Goal: Information Seeking & Learning: Learn about a topic

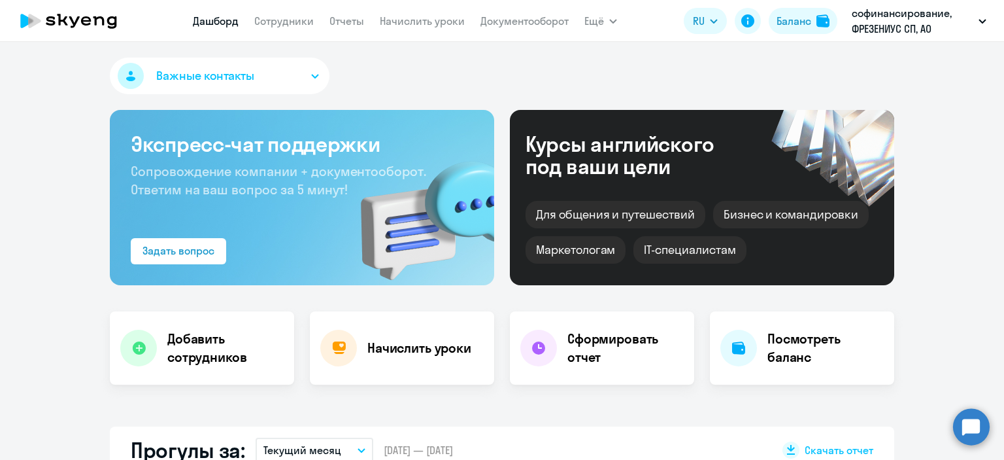
select select "30"
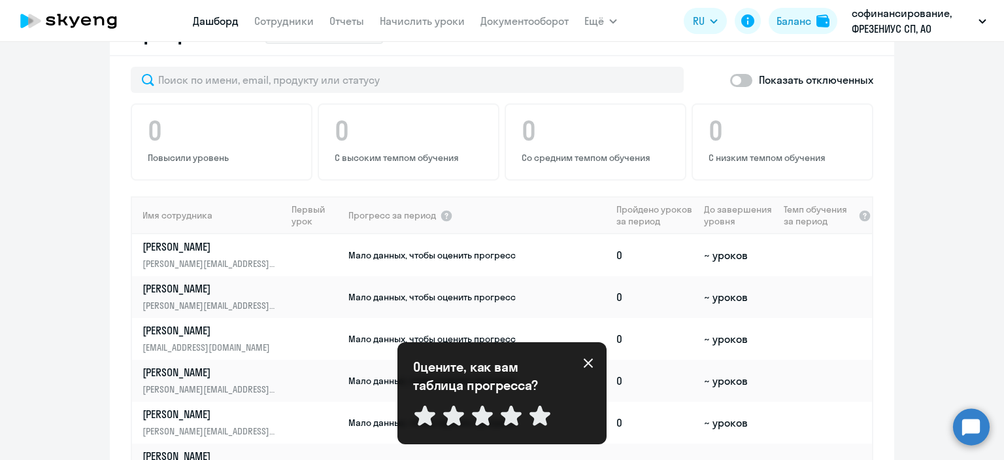
scroll to position [719, 0]
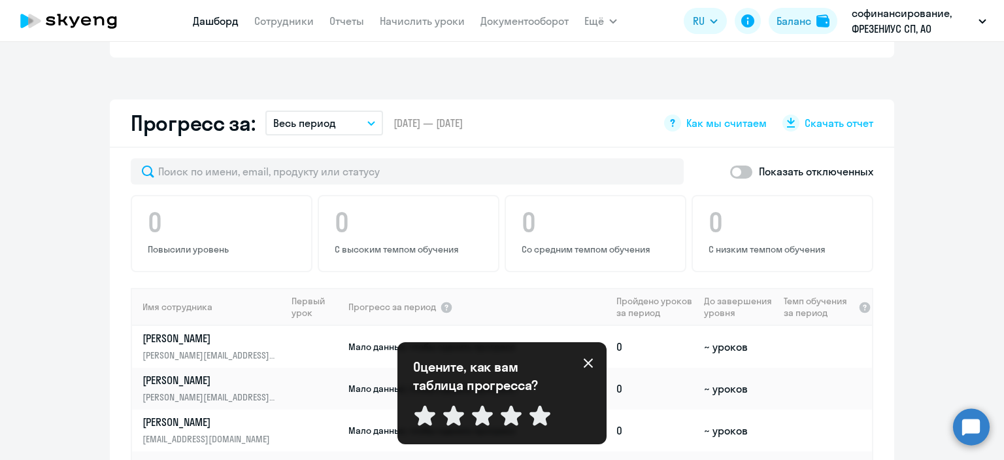
click at [329, 115] on p "Весь период" at bounding box center [304, 123] width 63 height 16
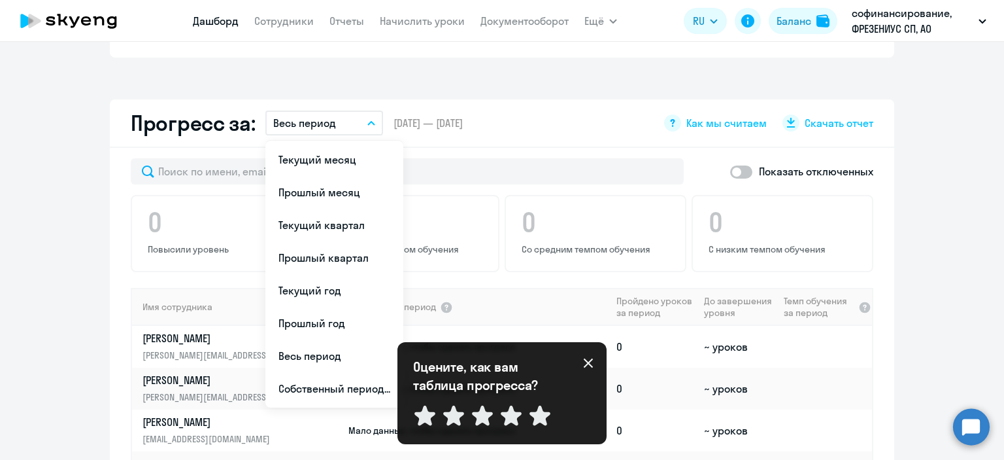
click at [314, 176] on li "Прошлый месяц" at bounding box center [334, 192] width 138 height 33
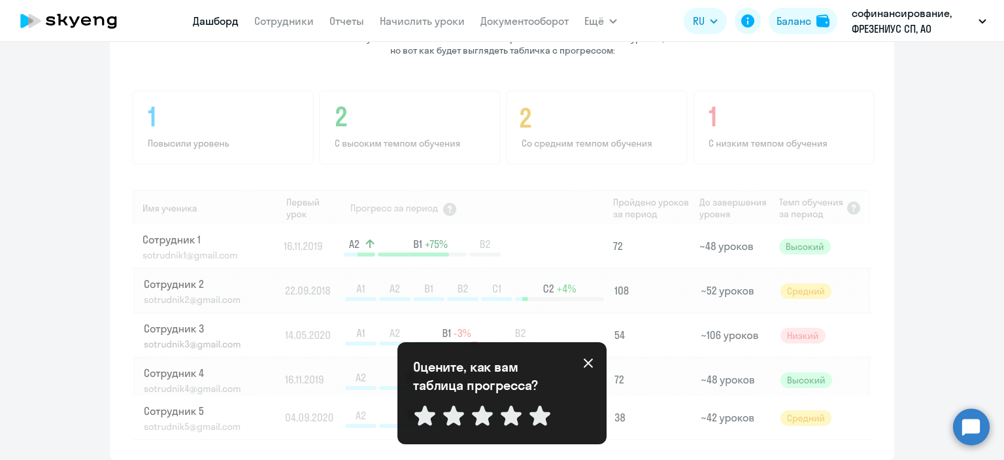
scroll to position [1046, 0]
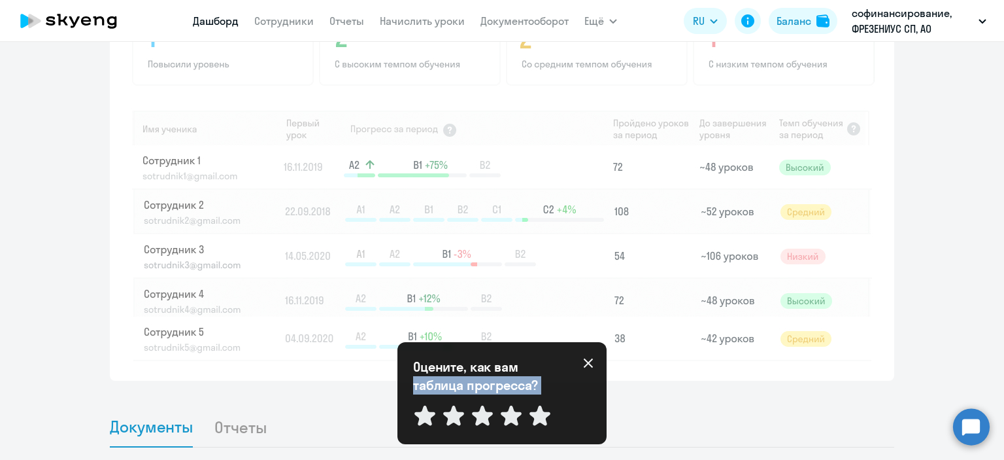
click at [591, 370] on div "Оцените, как вам таблица прогресса? Отправить" at bounding box center [501, 393] width 209 height 102
click at [591, 363] on icon at bounding box center [588, 363] width 10 height 10
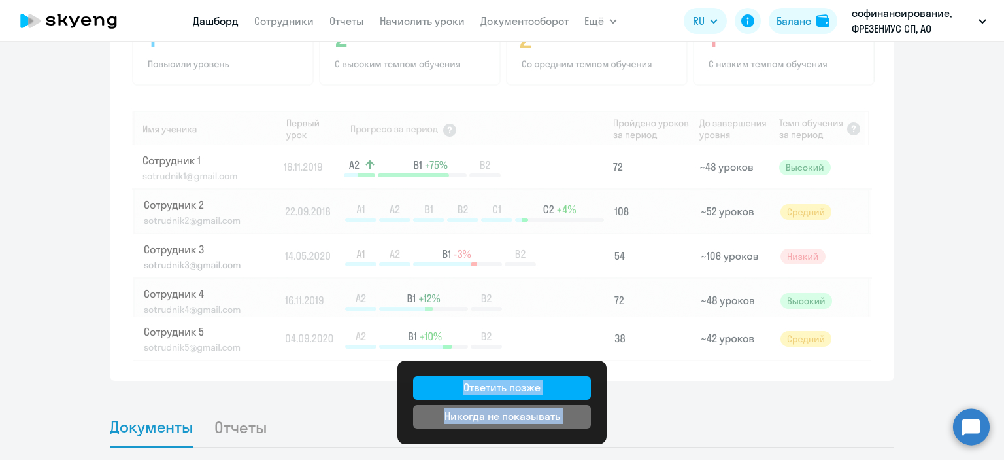
click at [491, 420] on div "Никогда не показывать" at bounding box center [502, 416] width 116 height 16
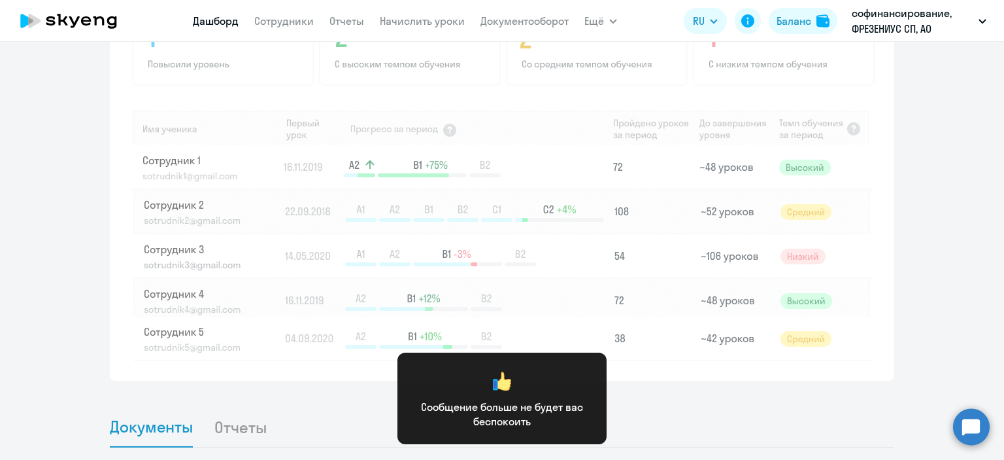
click at [684, 373] on div "Важные контакты Экспресс-чат поддержки Сопровождение компании + документооборот…" at bounding box center [502, 251] width 1004 height 418
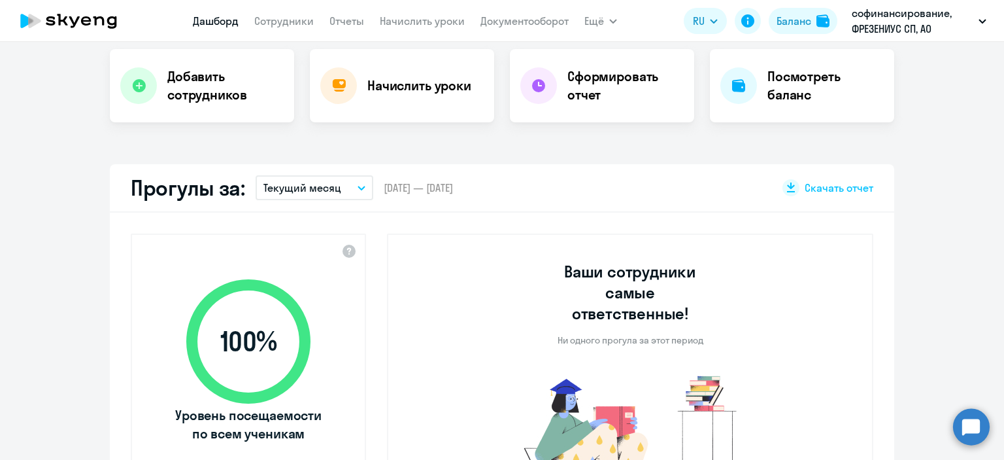
scroll to position [328, 0]
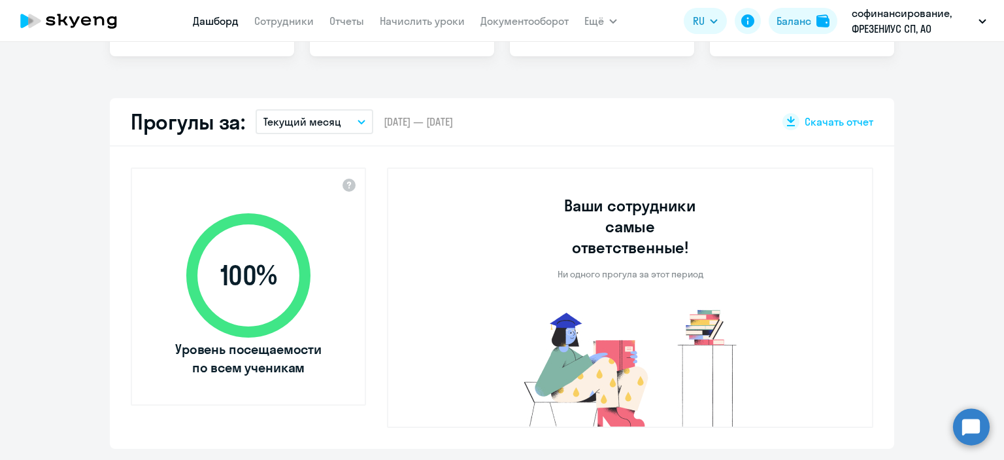
click at [308, 133] on button "Текущий месяц" at bounding box center [315, 121] width 118 height 25
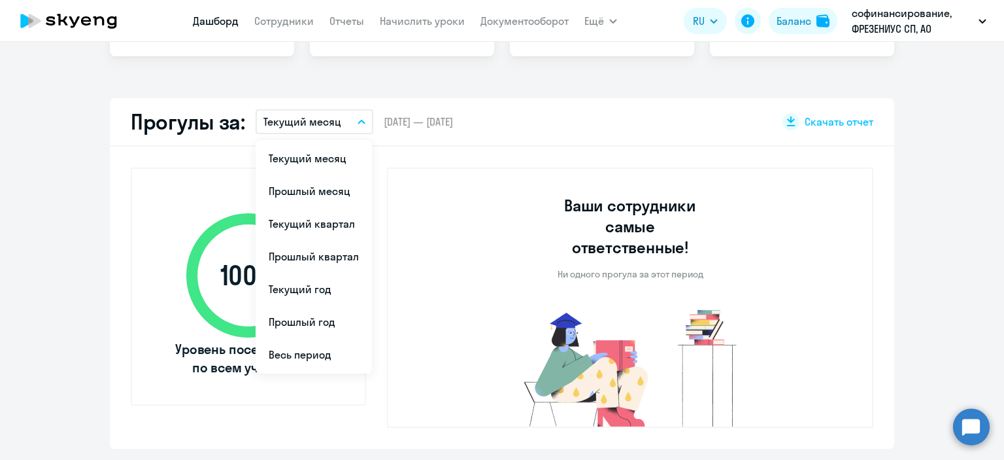
click at [309, 225] on li "Текущий квартал" at bounding box center [314, 223] width 116 height 33
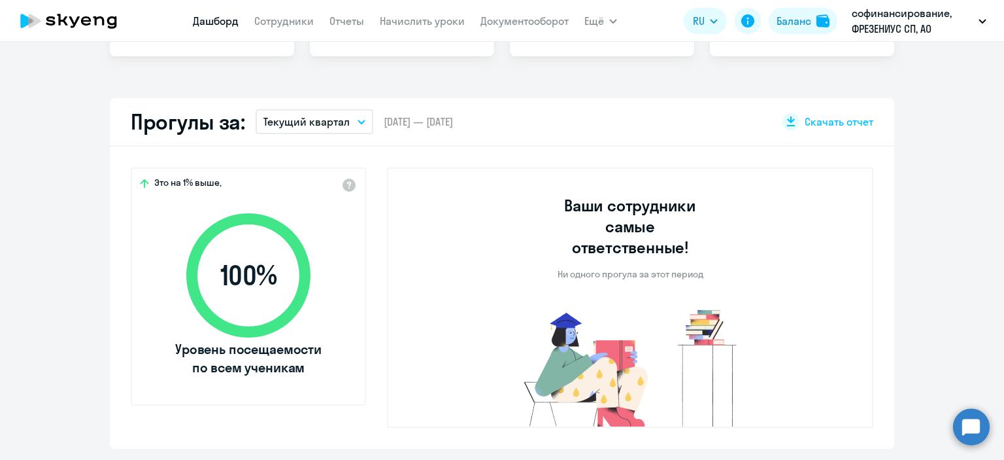
click at [303, 120] on p "Текущий квартал" at bounding box center [306, 122] width 86 height 16
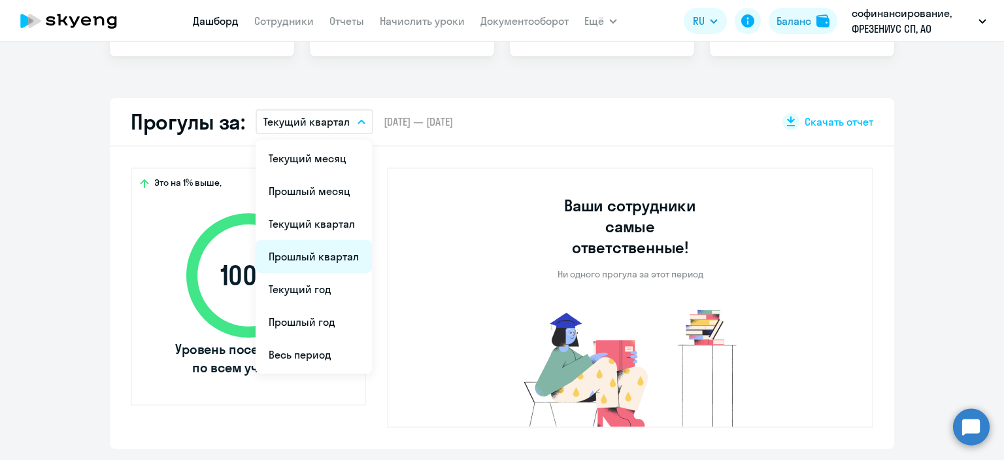
click at [309, 261] on li "Прошлый квартал" at bounding box center [314, 256] width 116 height 33
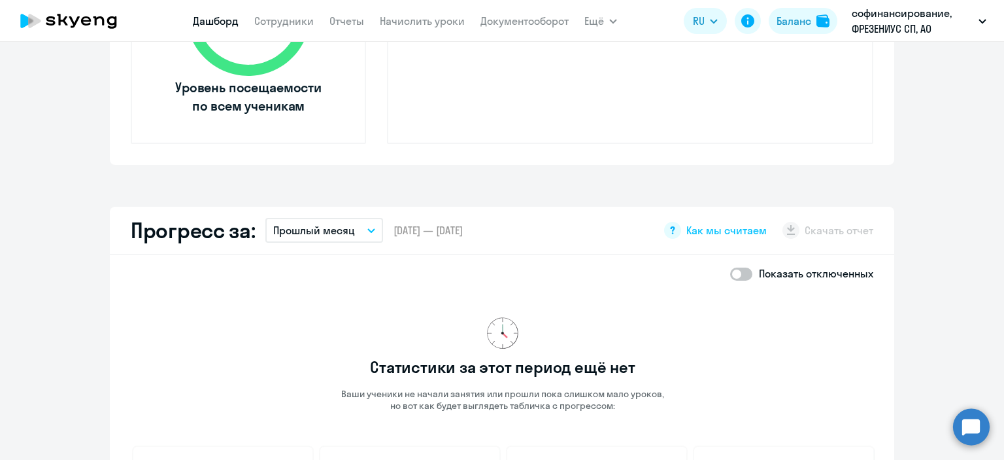
scroll to position [720, 0]
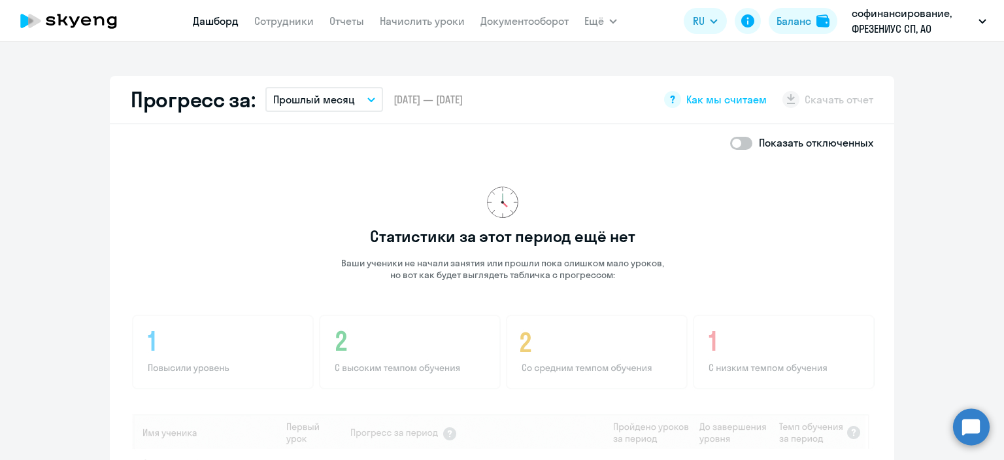
click at [350, 97] on button "Прошлый месяц" at bounding box center [324, 99] width 118 height 25
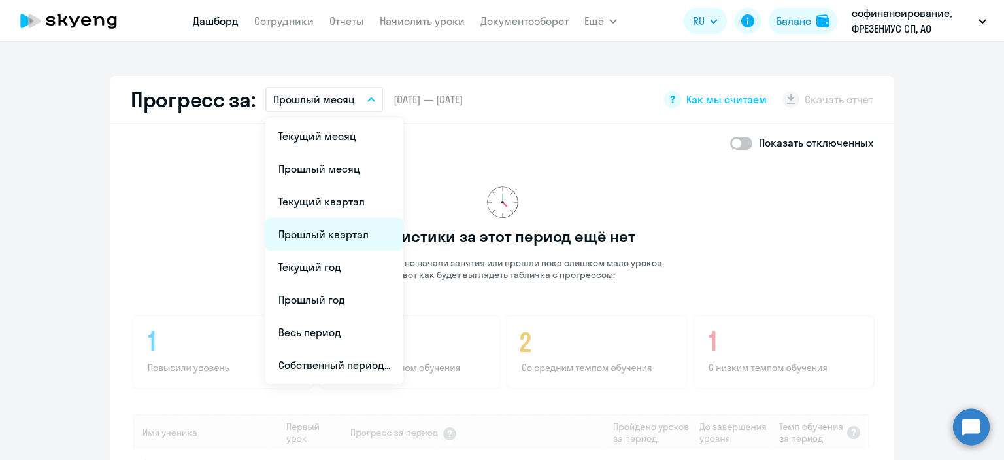
click at [329, 222] on li "Прошлый квартал" at bounding box center [334, 234] width 138 height 33
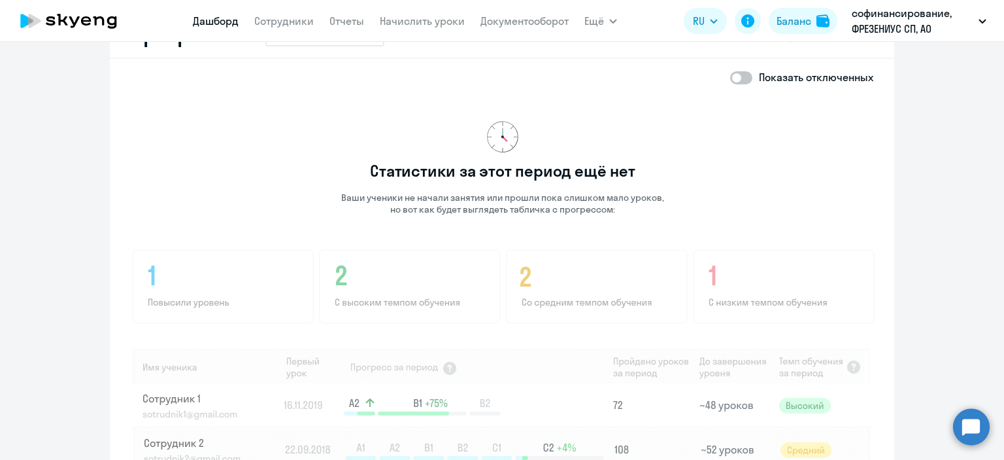
scroll to position [655, 0]
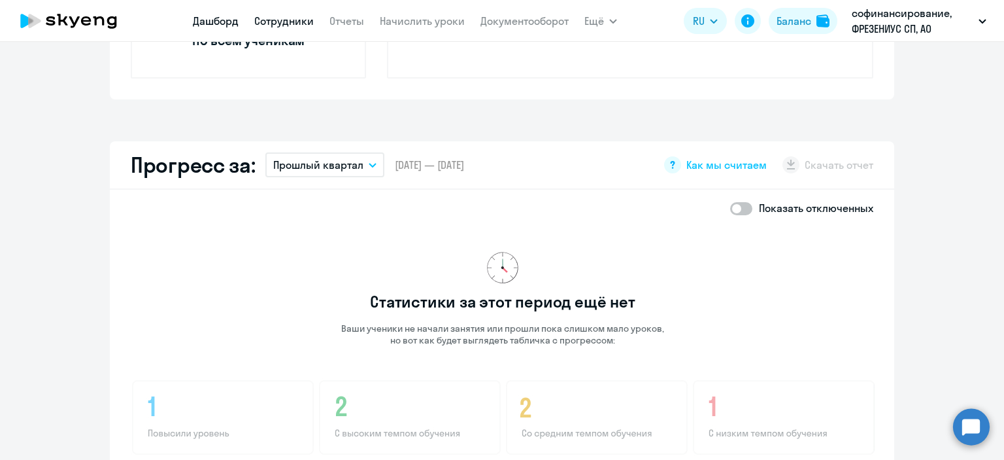
click at [277, 19] on link "Сотрудники" at bounding box center [283, 20] width 59 height 13
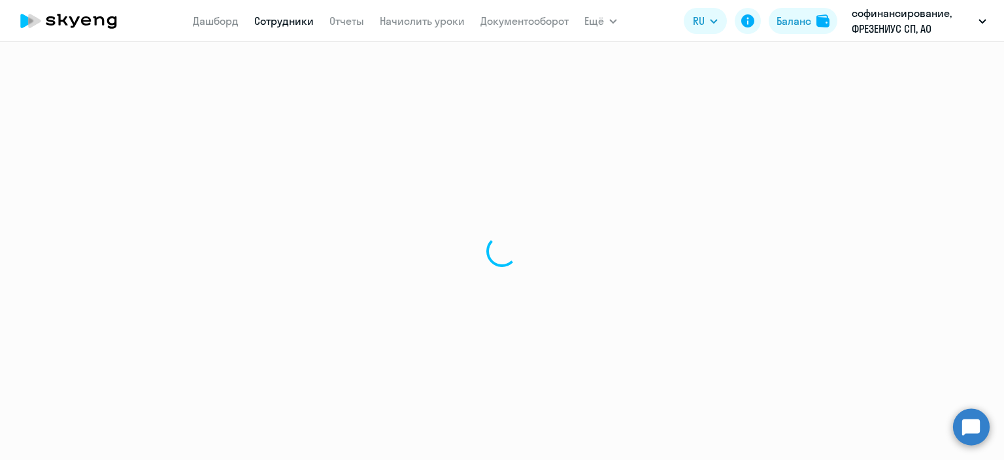
select select "30"
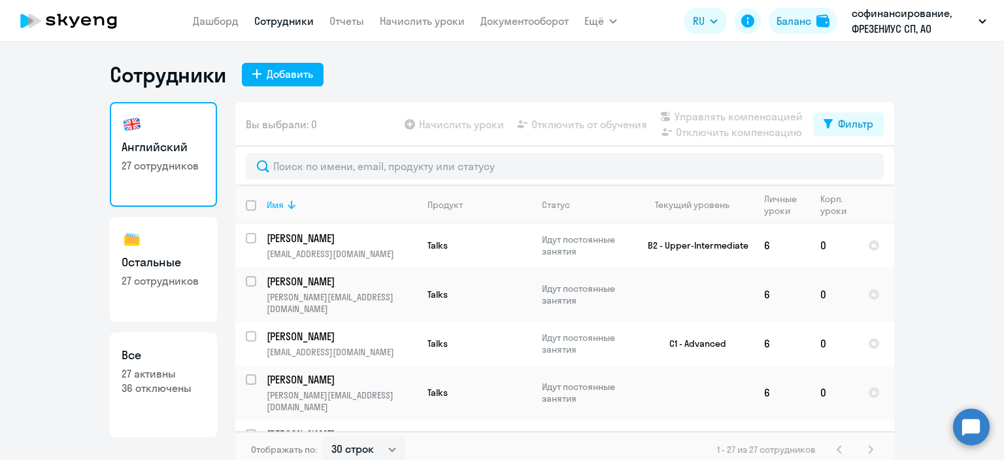
click at [256, 205] on th "Имя" at bounding box center [336, 205] width 161 height 38
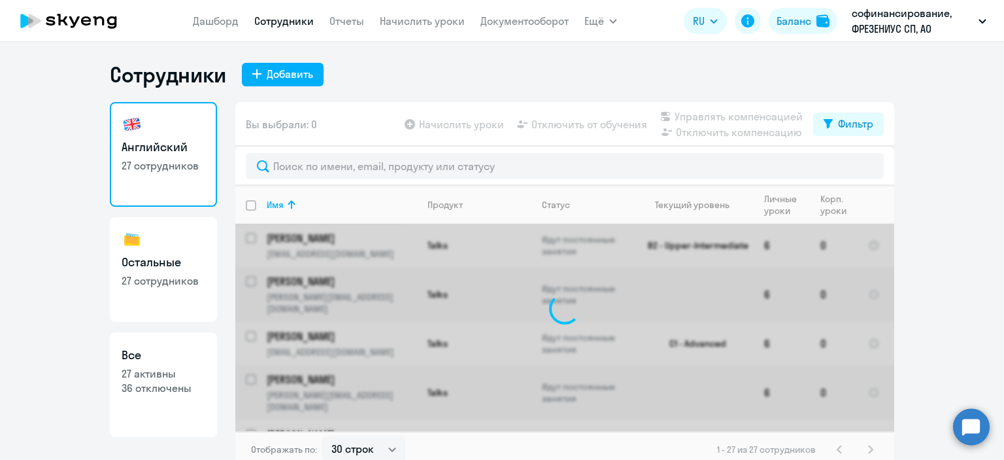
click at [154, 292] on link "Остальные 27 сотрудников" at bounding box center [163, 269] width 107 height 105
select select "30"
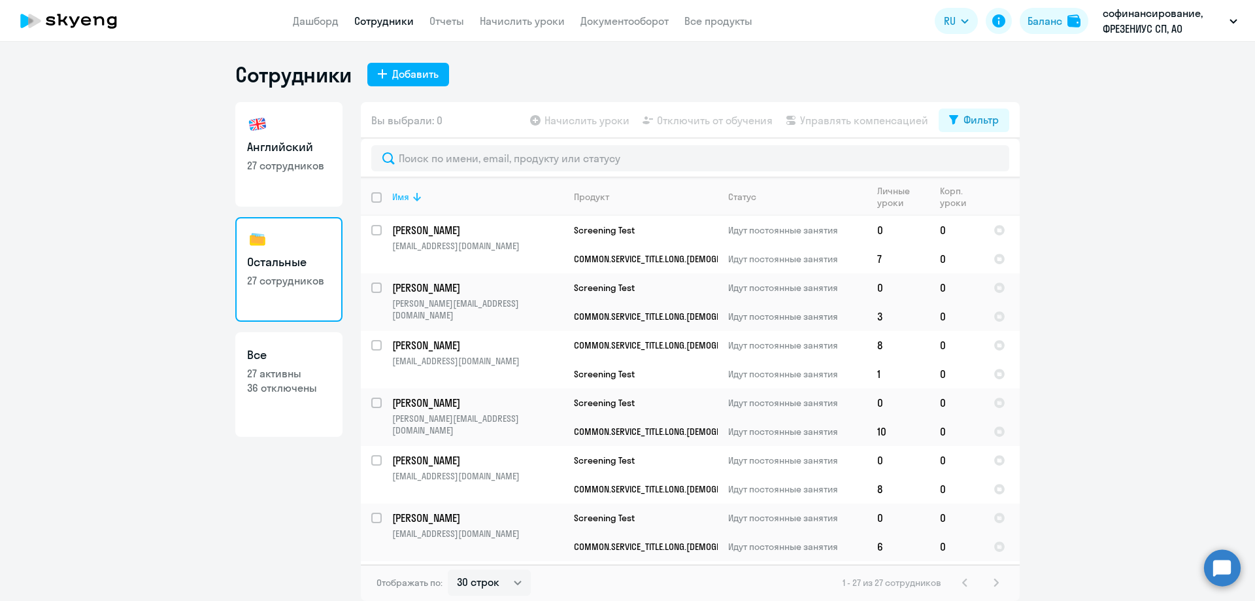
click at [421, 195] on icon at bounding box center [417, 197] width 16 height 16
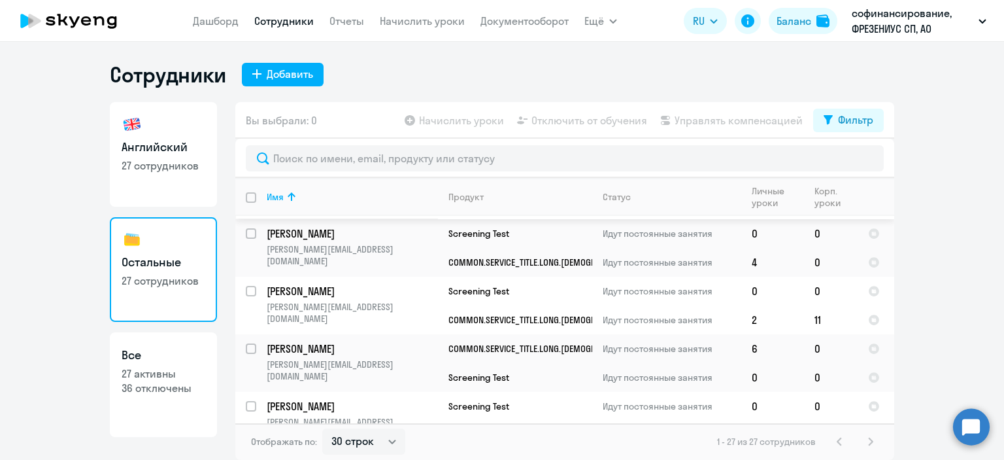
scroll to position [431, 0]
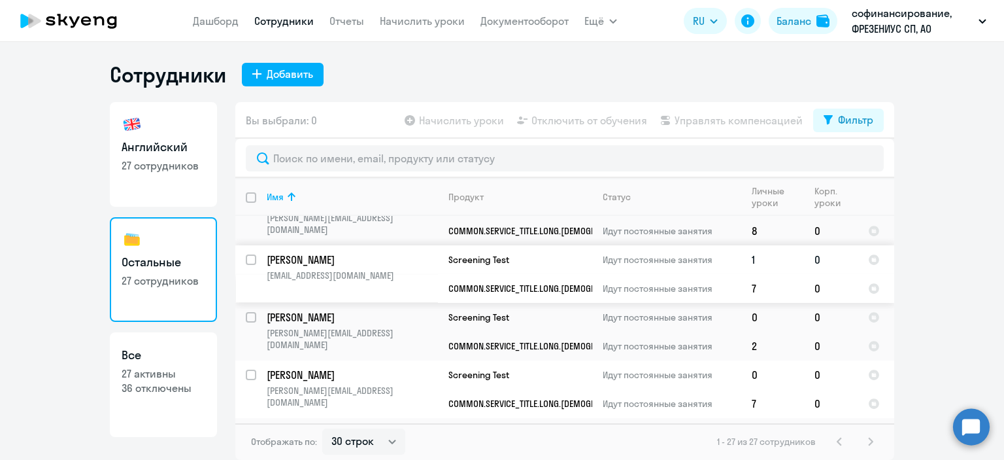
click at [314, 259] on p "[PERSON_NAME]" at bounding box center [352, 259] width 171 height 14
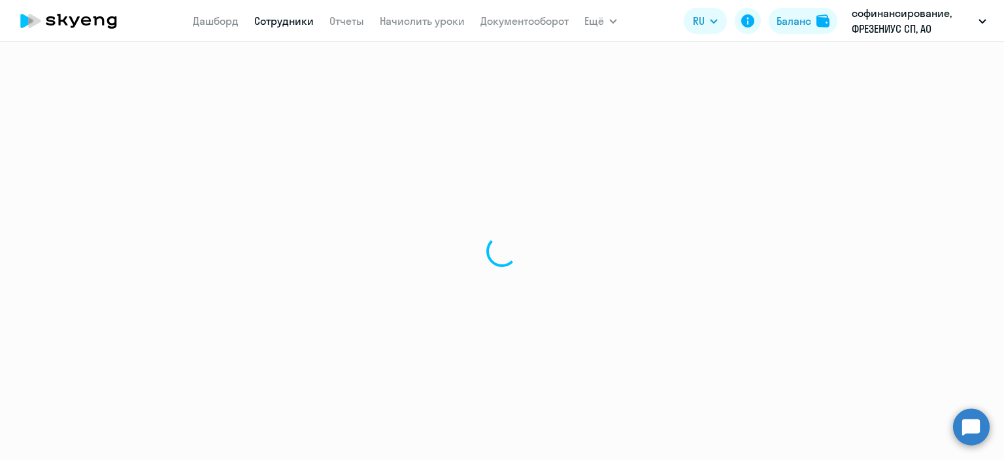
click at [314, 259] on div at bounding box center [502, 251] width 1004 height 418
select select "english"
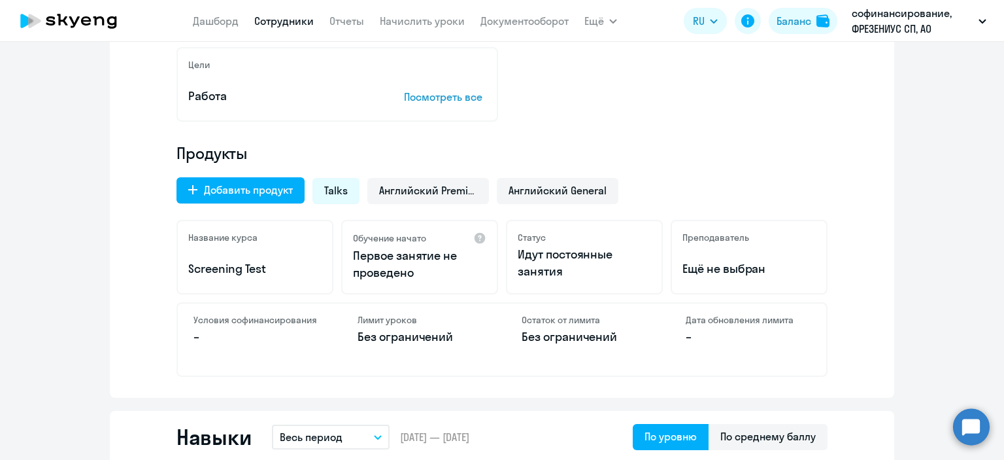
scroll to position [327, 0]
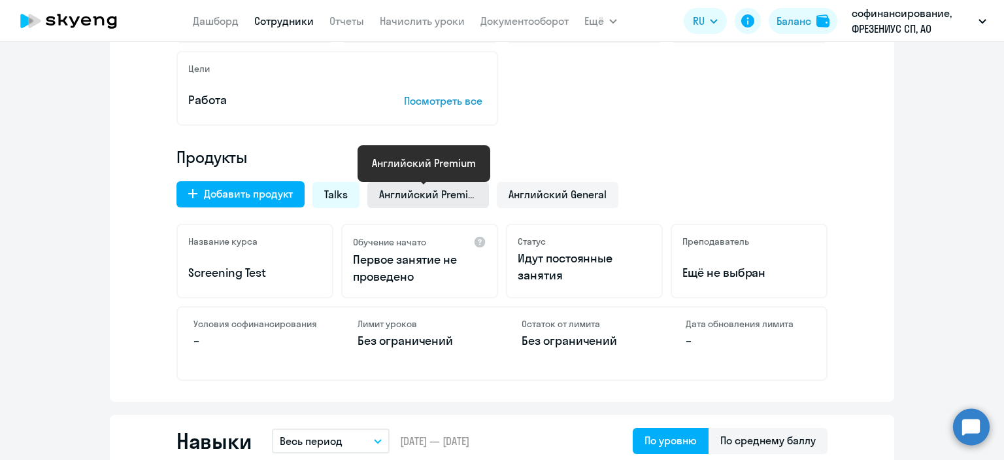
click at [425, 197] on span "Английский Premium" at bounding box center [428, 194] width 98 height 14
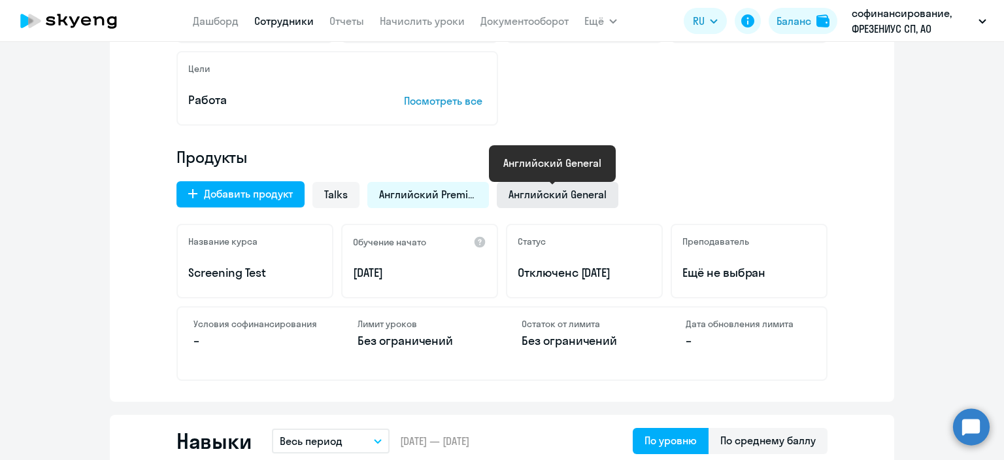
click at [557, 193] on span "Английский General" at bounding box center [558, 194] width 98 height 14
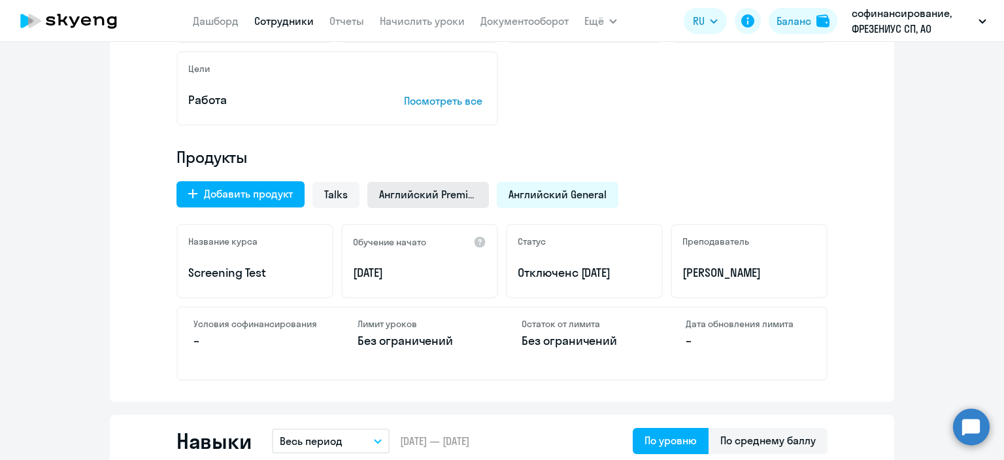
click at [418, 191] on span "Английский Premium" at bounding box center [428, 194] width 98 height 14
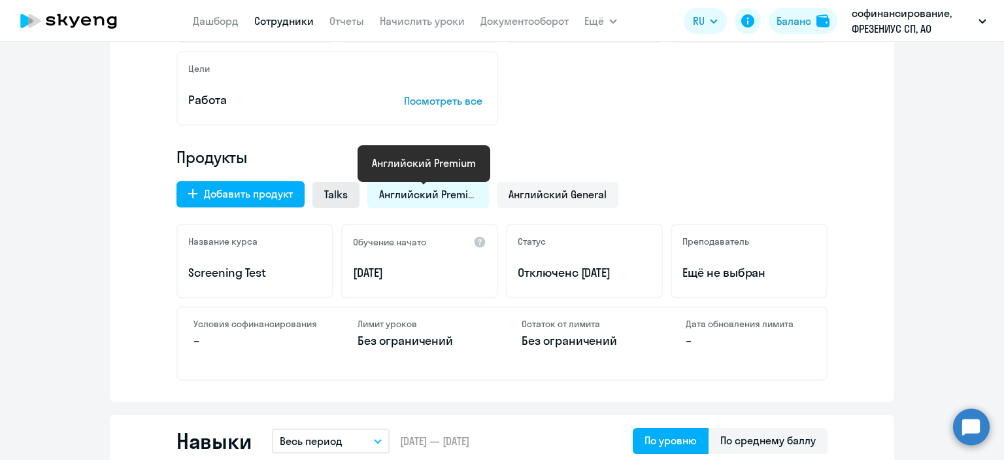
click at [345, 195] on div "Talks" at bounding box center [335, 195] width 47 height 26
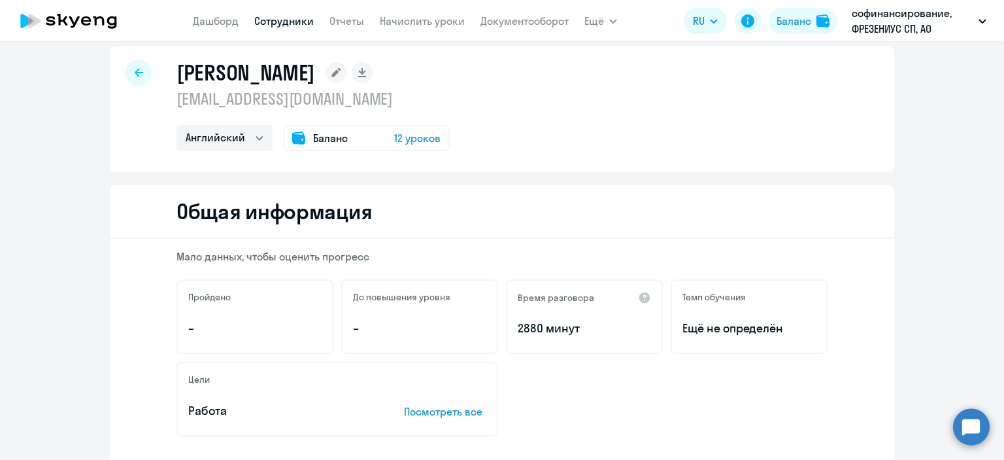
scroll to position [261, 0]
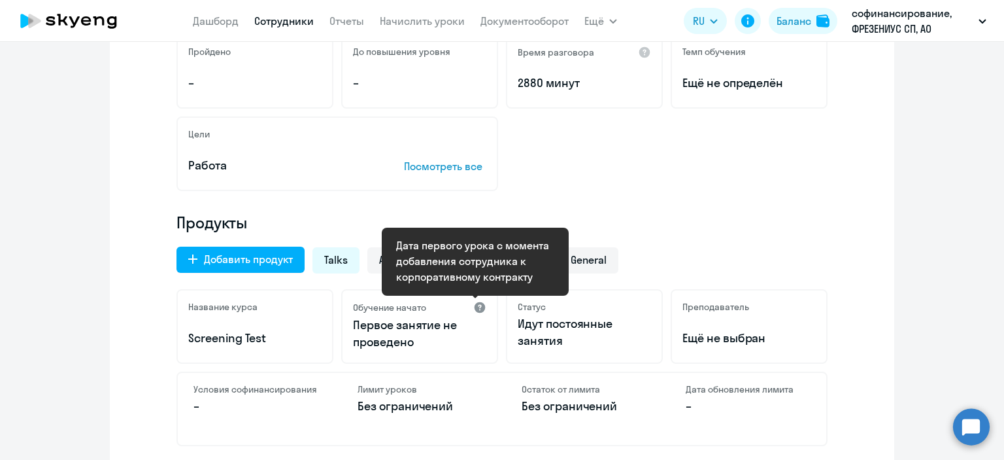
click at [475, 303] on div at bounding box center [479, 307] width 13 height 13
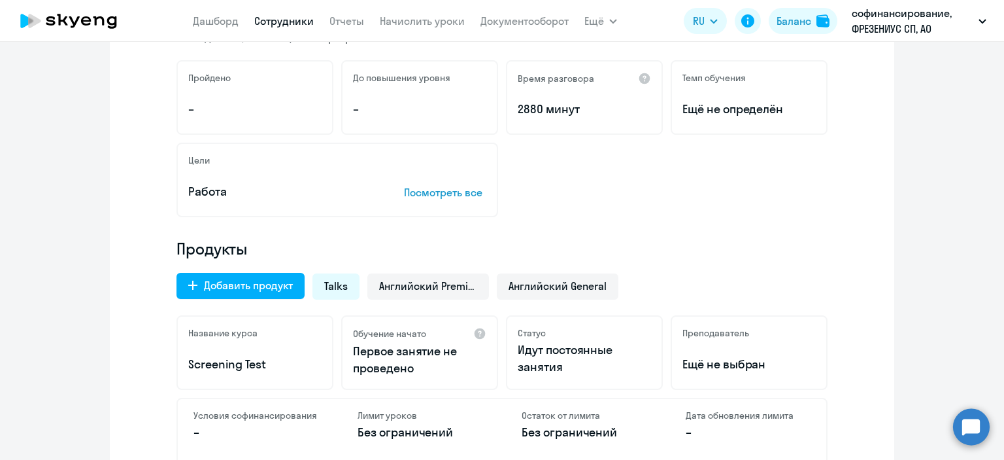
scroll to position [131, 0]
